Goal: Task Accomplishment & Management: Manage account settings

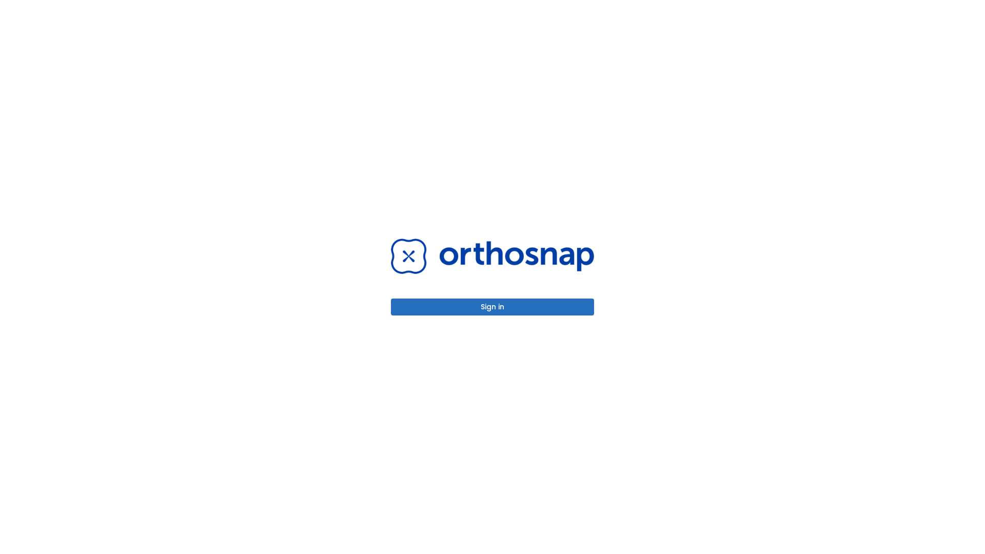
click at [492, 307] on button "Sign in" at bounding box center [492, 307] width 203 height 17
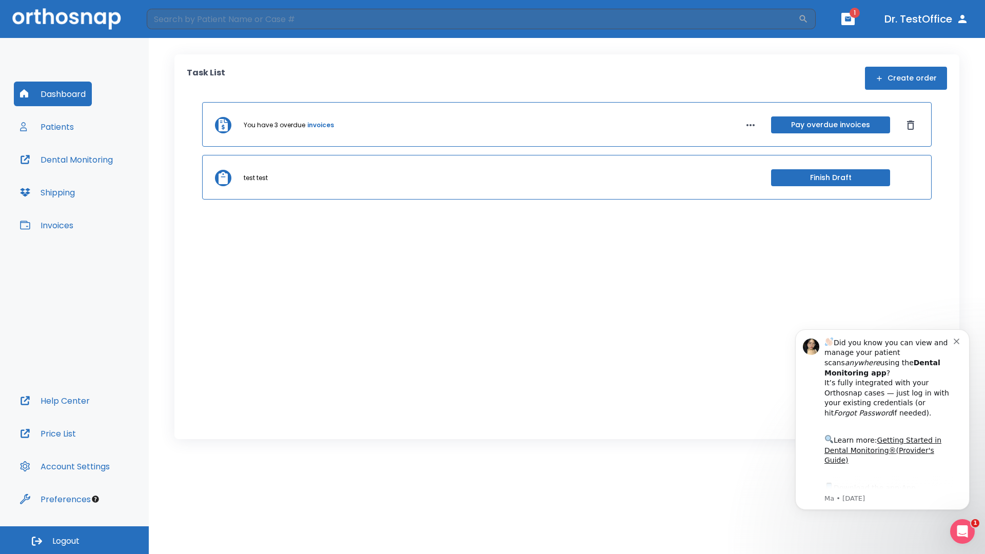
click at [74, 540] on span "Logout" at bounding box center [65, 541] width 27 height 11
